Goal: Book appointment/travel/reservation: Book appointment/travel/reservation

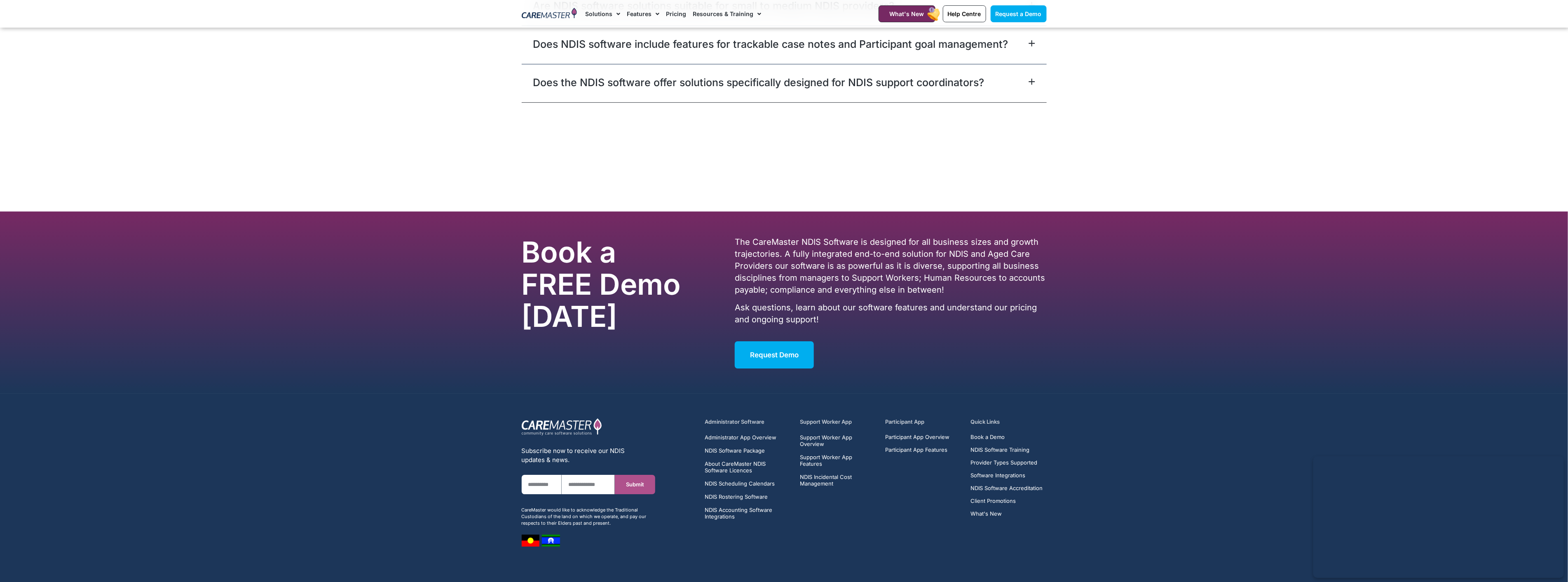
scroll to position [5124, 0]
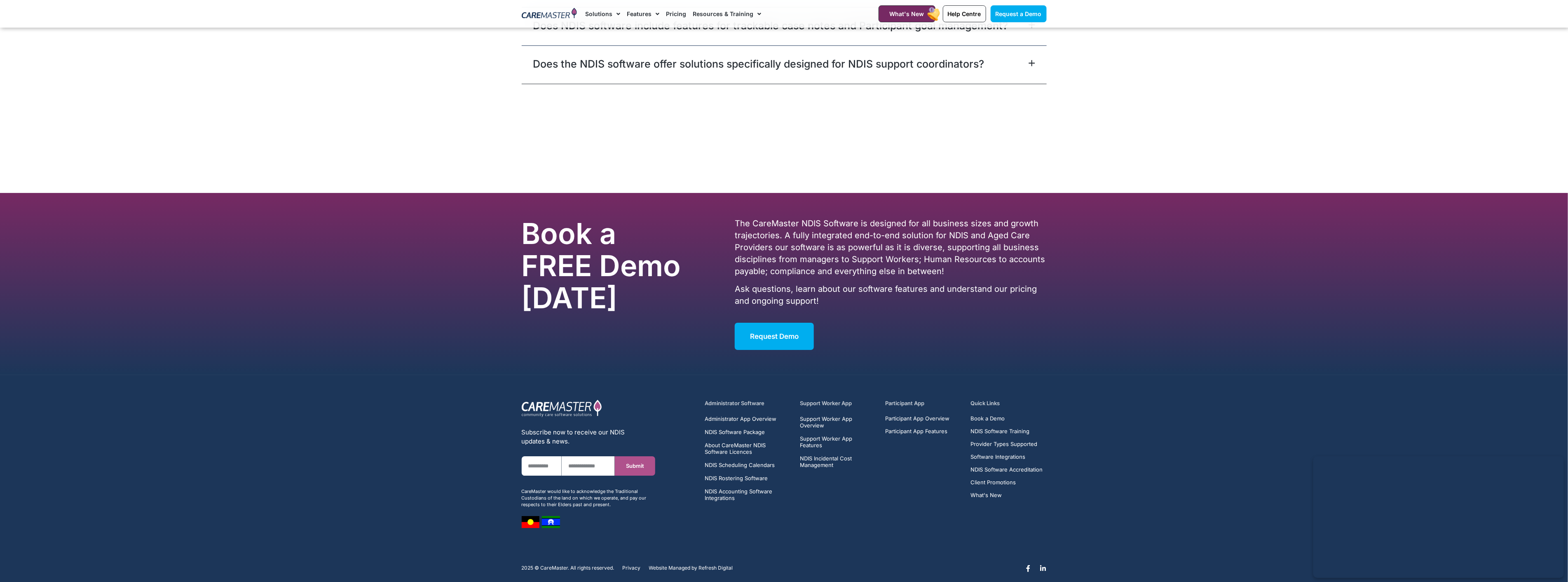
click at [543, 13] on img at bounding box center [549, 14] width 55 height 12
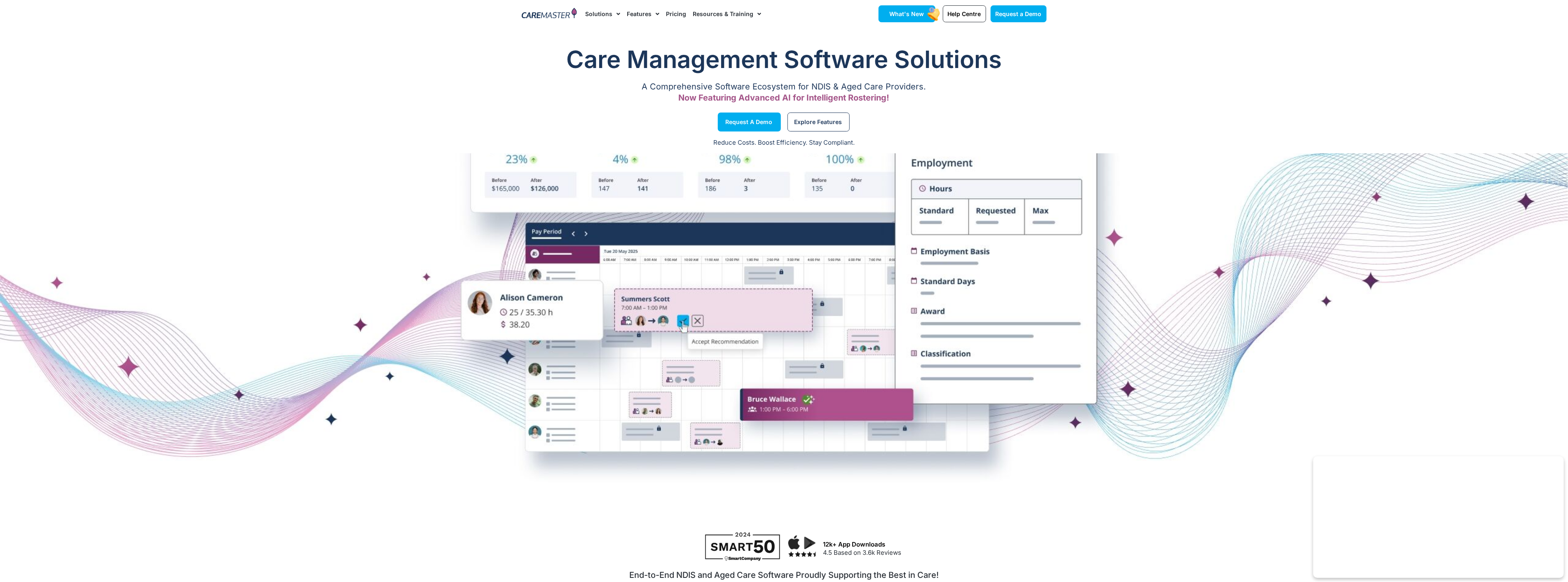
click at [912, 16] on span "What's New" at bounding box center [907, 14] width 35 height 7
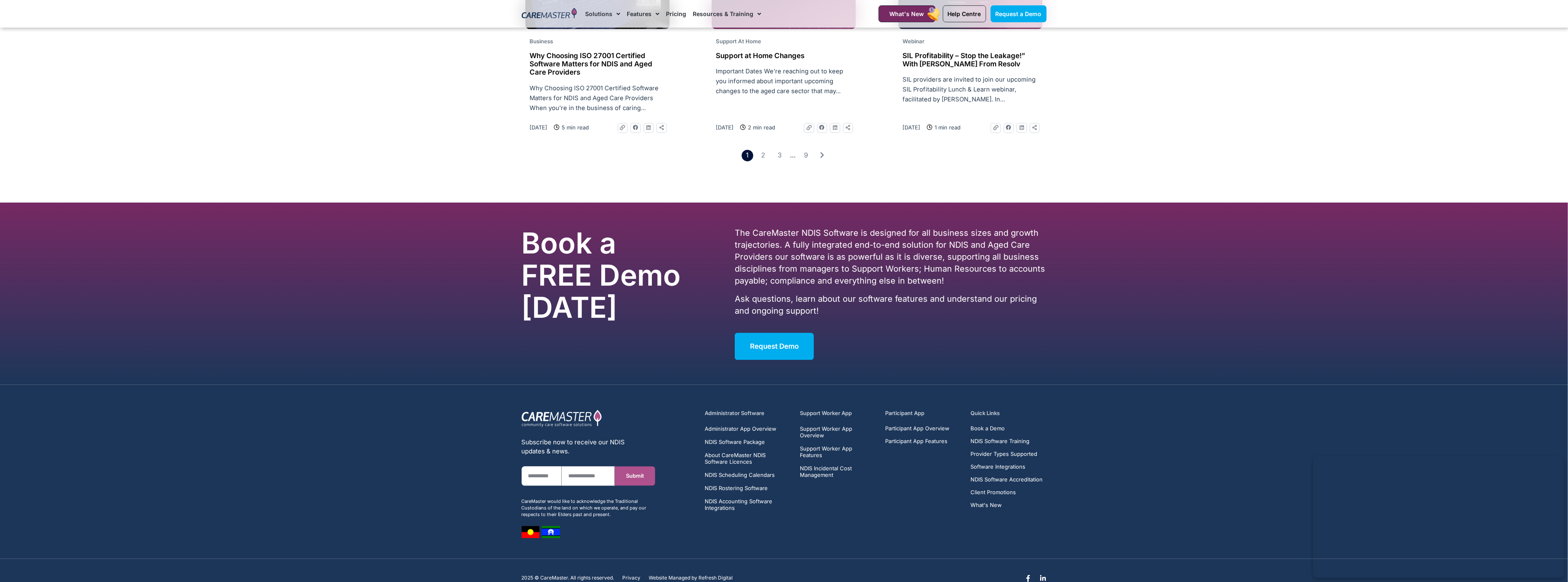
scroll to position [1372, 0]
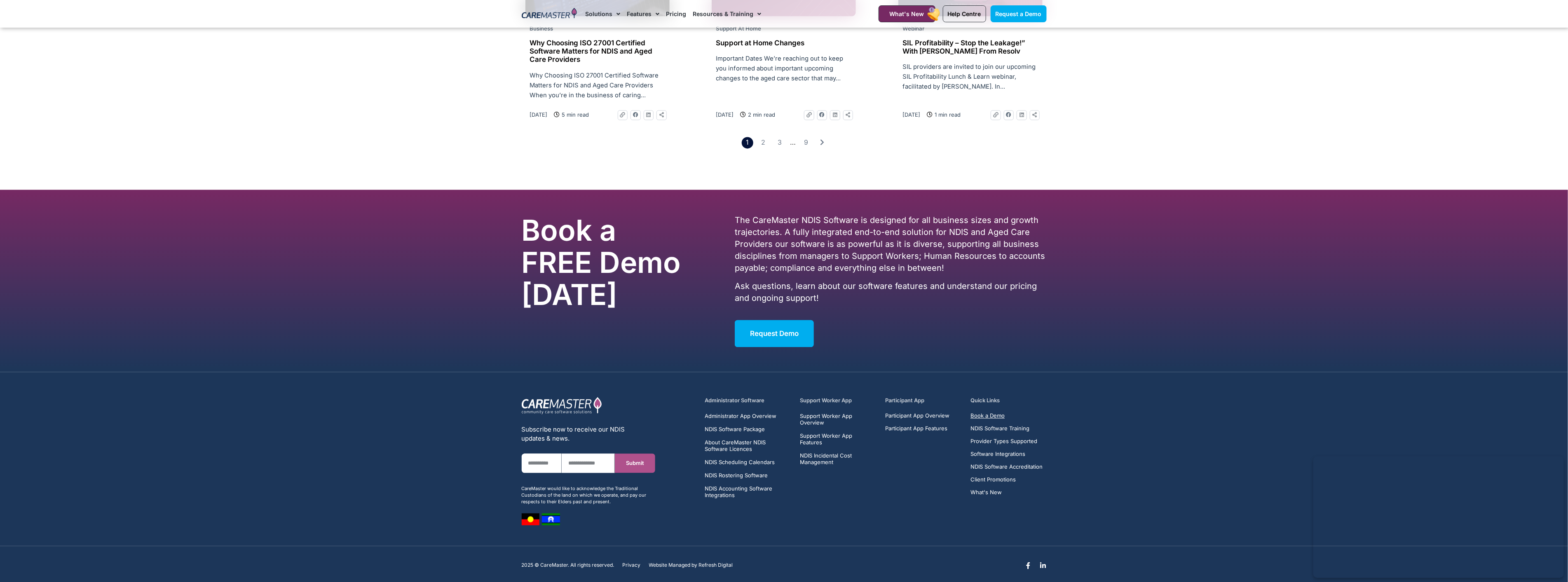
click at [985, 413] on span "Book a Demo" at bounding box center [987, 416] width 34 height 6
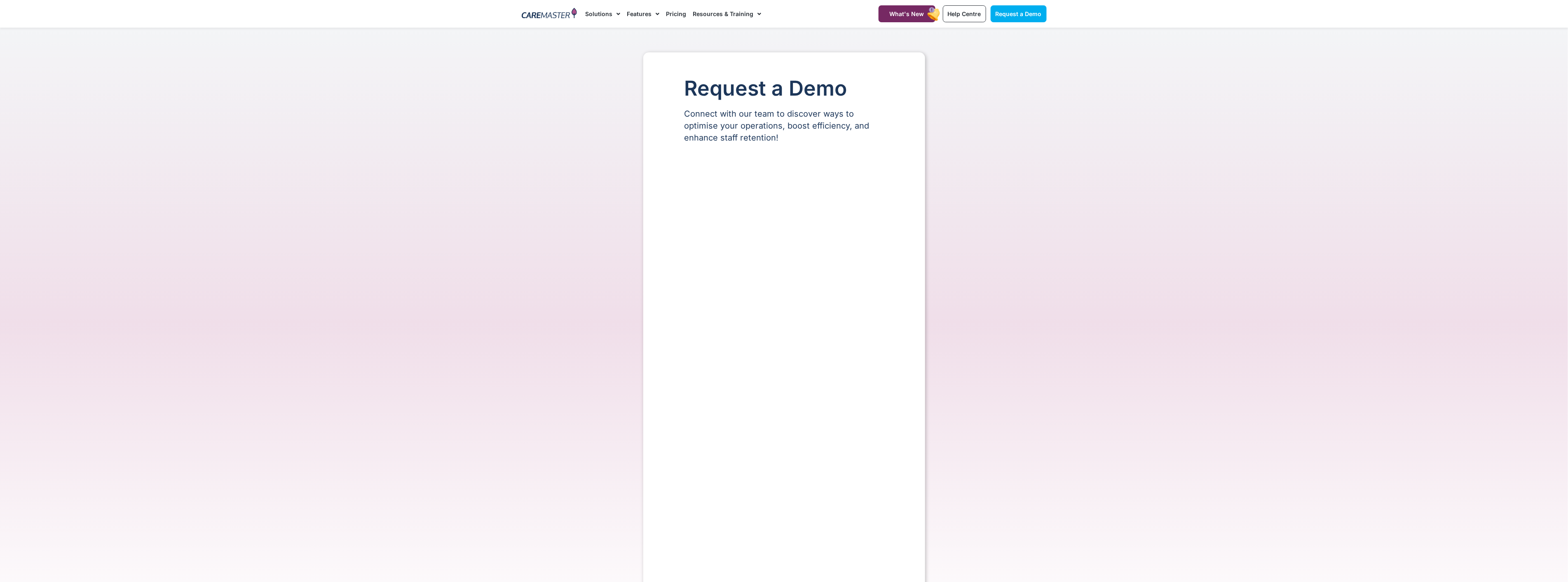
select select "**"
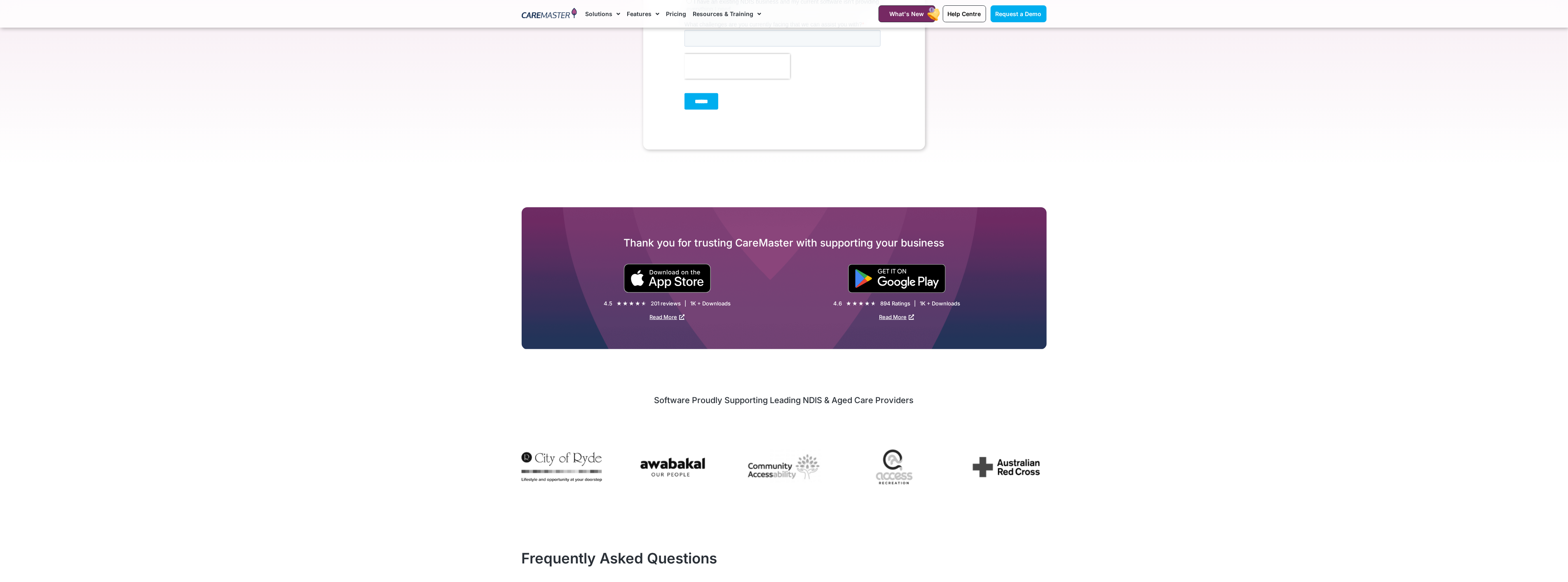
scroll to position [387, 0]
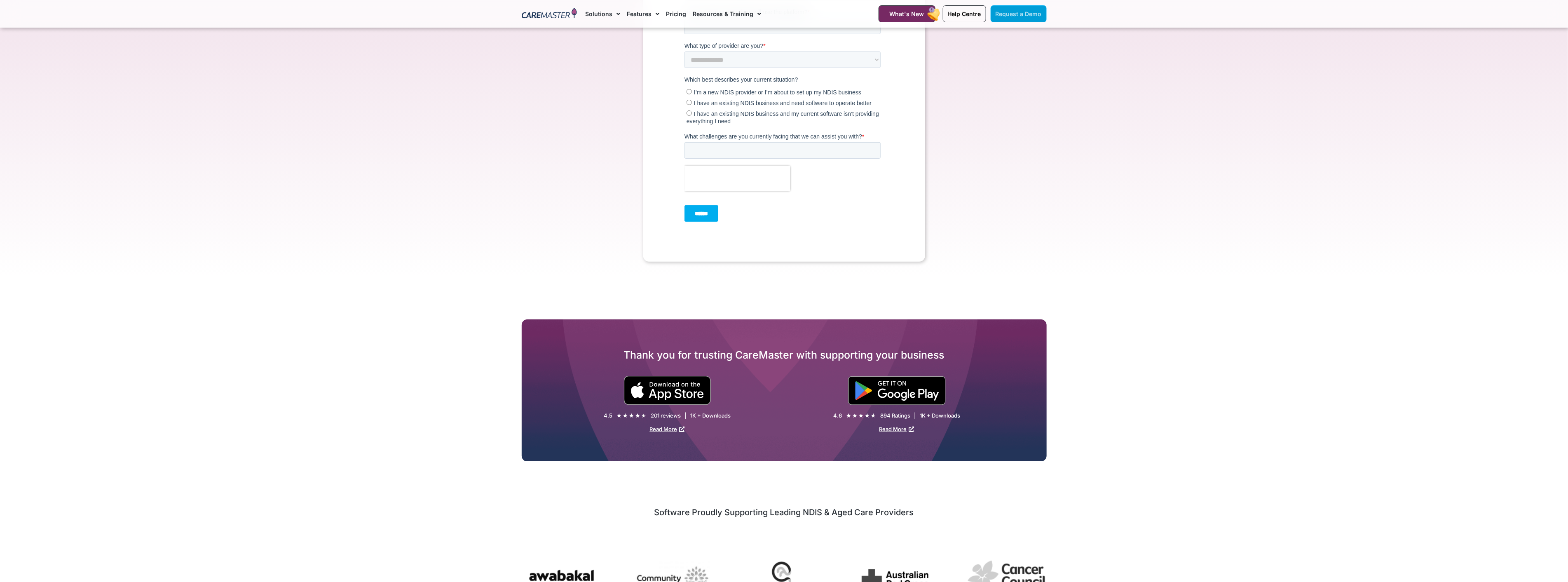
click at [1015, 17] on link "Request a Demo" at bounding box center [1019, 14] width 56 height 17
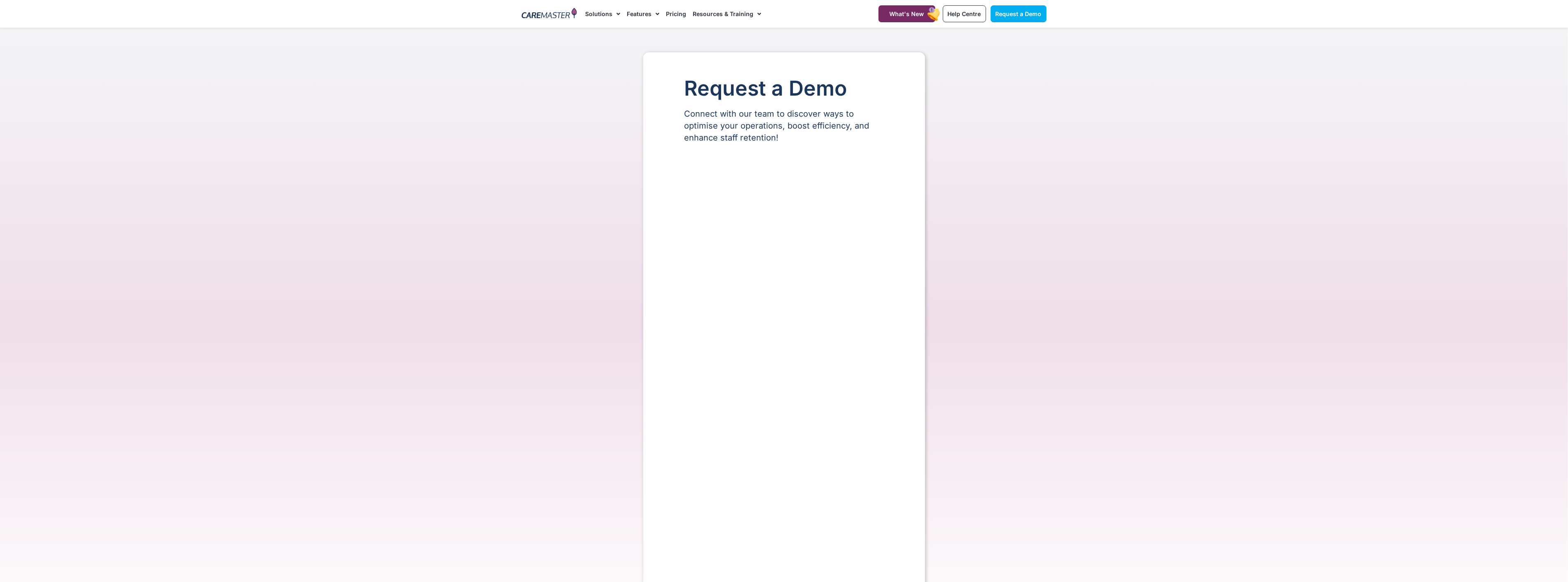
select select "**"
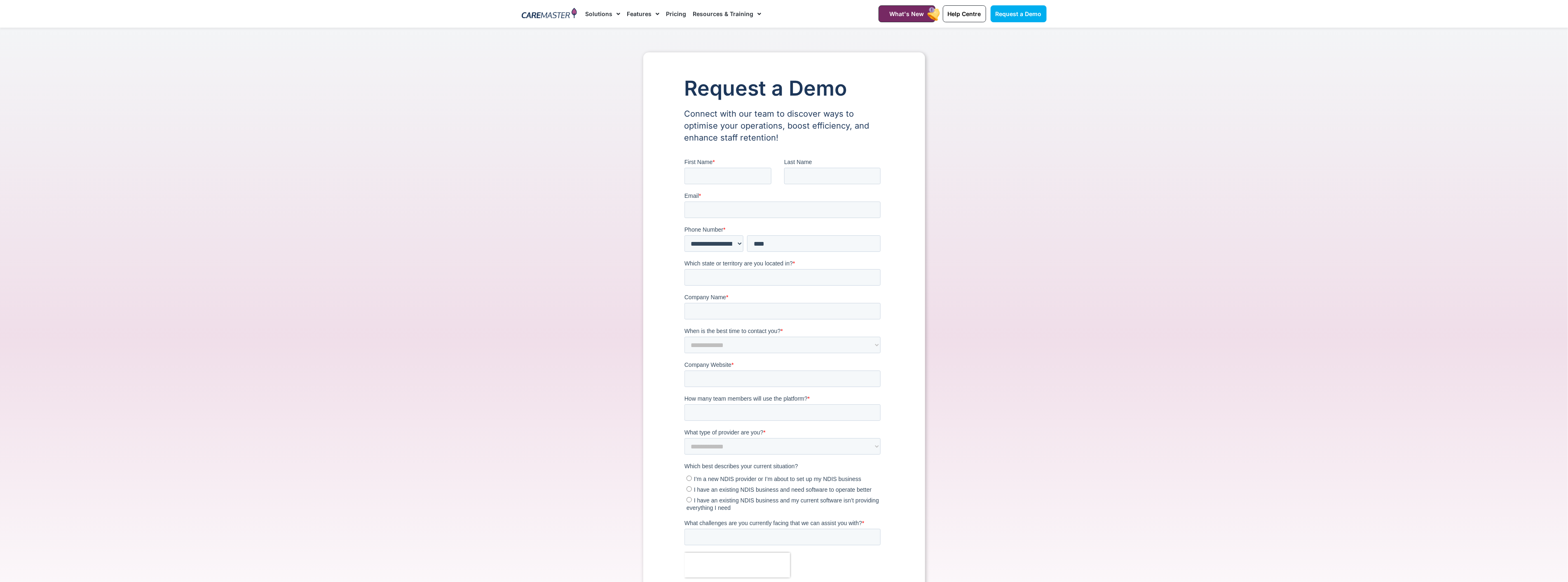
click at [676, 13] on link "Pricing" at bounding box center [676, 13] width 20 height 27
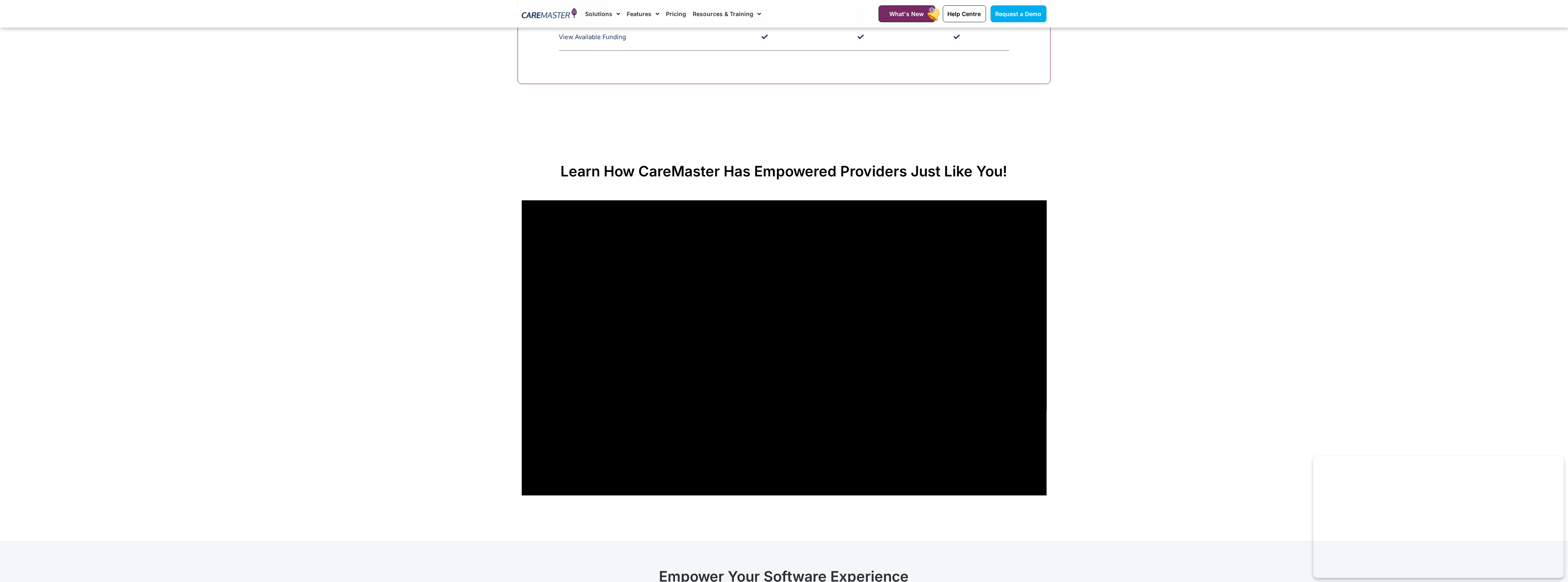
scroll to position [2564, 0]
